Goal: Transaction & Acquisition: Purchase product/service

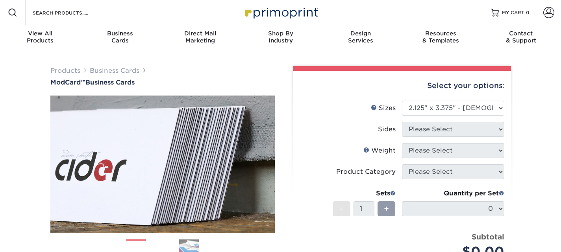
select select "2.12x3.38"
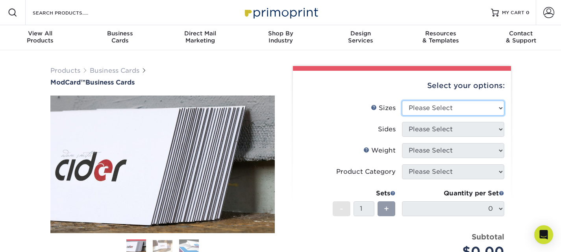
click at [457, 108] on select "Please Select 1.5" x 3.5" - Mini 1.75" x 3.5" - Mini 2" x 2" - Square 2" x 3" -…" at bounding box center [453, 108] width 102 height 15
select select "2.00x3.50"
click at [402, 101] on select "Please Select 1.5" x 3.5" - Mini 1.75" x 3.5" - Mini 2" x 2" - Square 2" x 3" -…" at bounding box center [453, 108] width 102 height 15
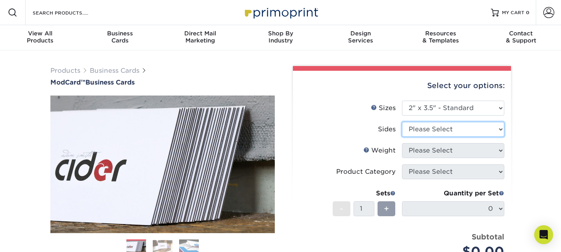
click at [434, 122] on select "Please Select Print Both Sides Print Front Only" at bounding box center [453, 129] width 102 height 15
select select "13abbda7-1d64-4f25-8bb2-c179b224825d"
click at [402, 122] on select "Please Select Print Both Sides Print Front Only" at bounding box center [453, 129] width 102 height 15
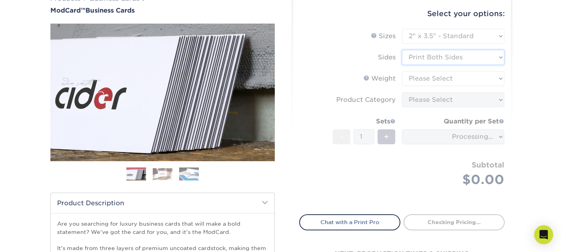
scroll to position [79, 0]
